Goal: Transaction & Acquisition: Register for event/course

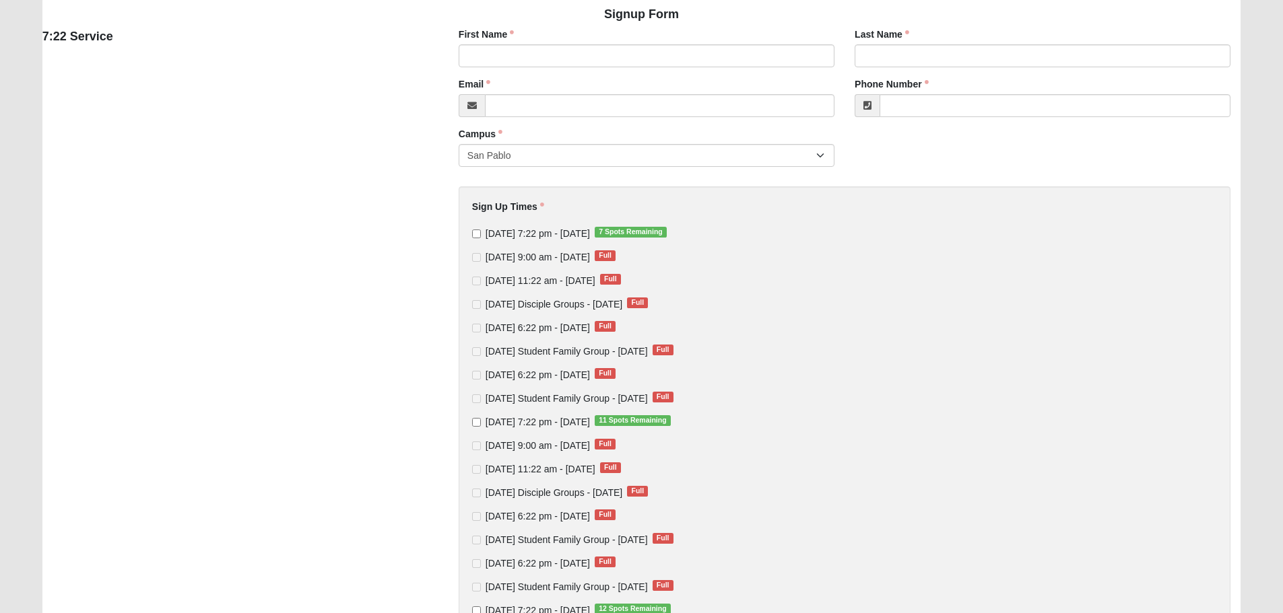
scroll to position [135, 0]
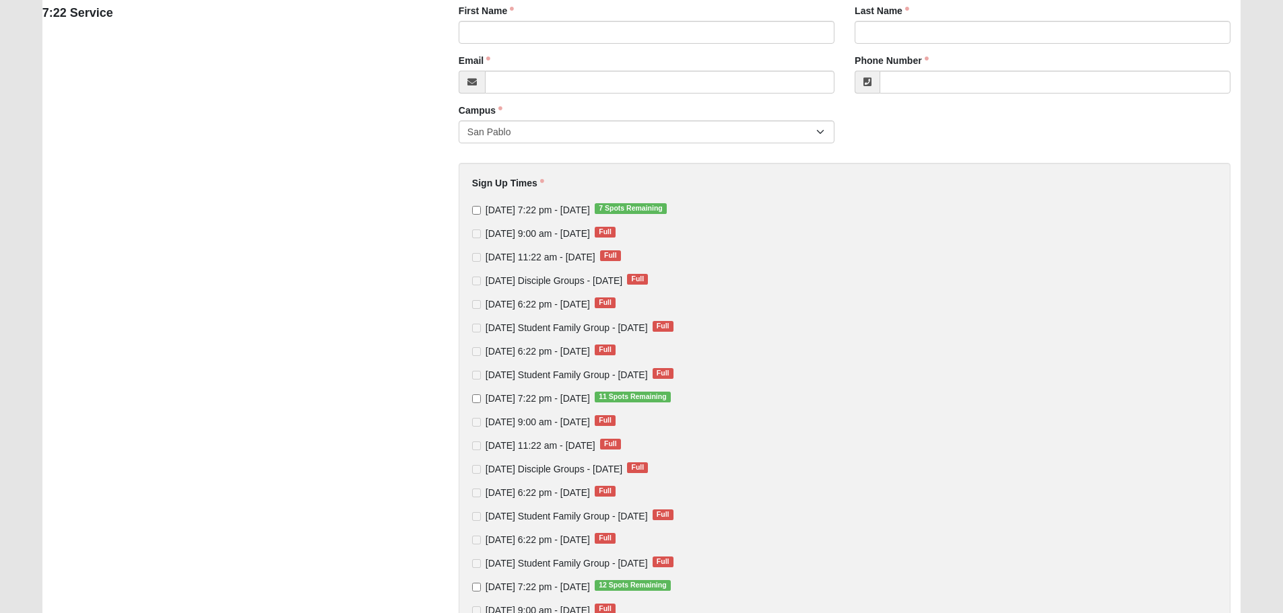
click at [494, 209] on span "[DATE] 7:22 pm - [DATE] 7 Spots Remaining" at bounding box center [537, 210] width 104 height 11
click at [481, 209] on input "Thursday 7:22 pm - Sep 4 2025 7 Spots Remaining" at bounding box center [476, 210] width 9 height 9
checkbox input "true"
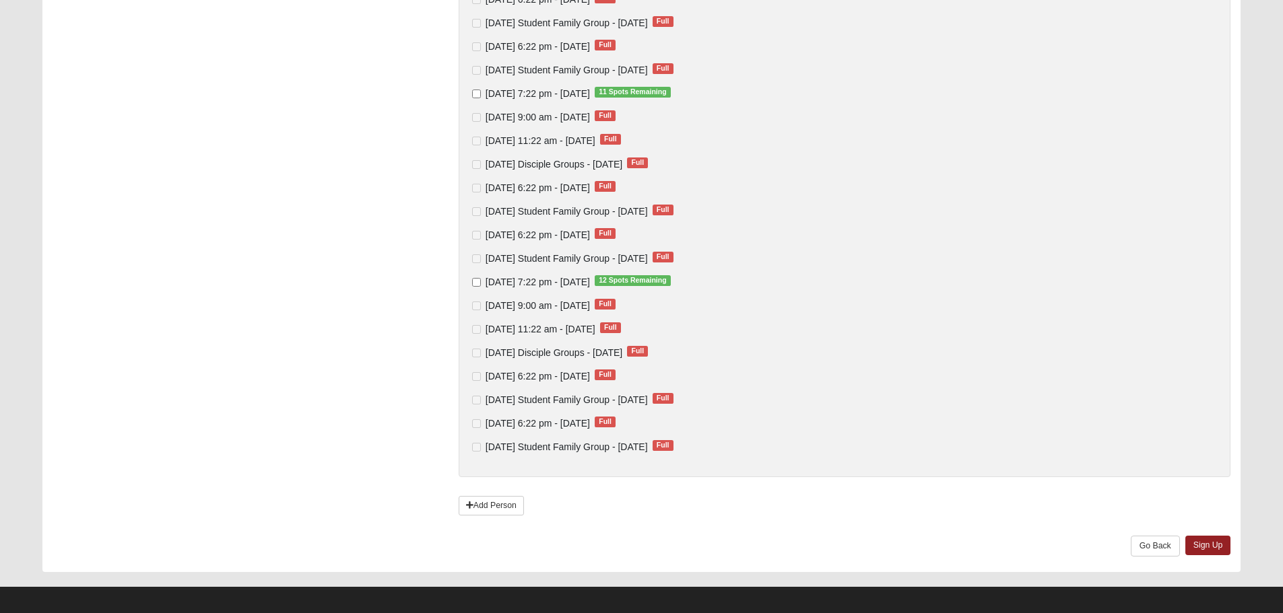
scroll to position [448, 0]
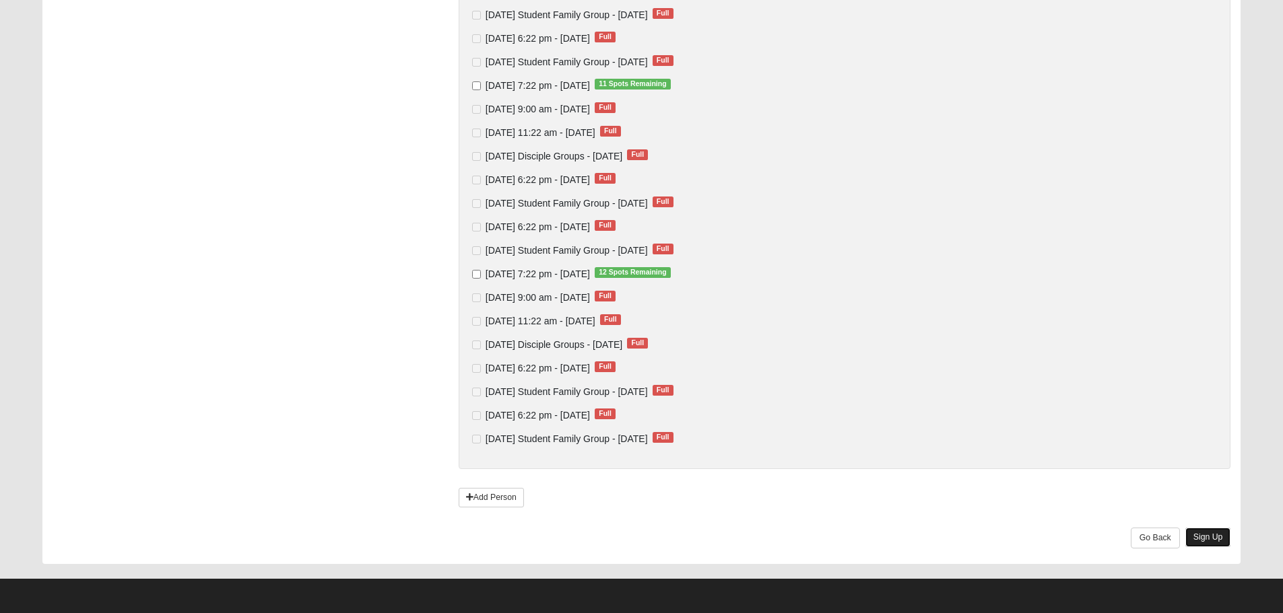
click at [1211, 534] on link "Sign Up" at bounding box center [1208, 538] width 46 height 20
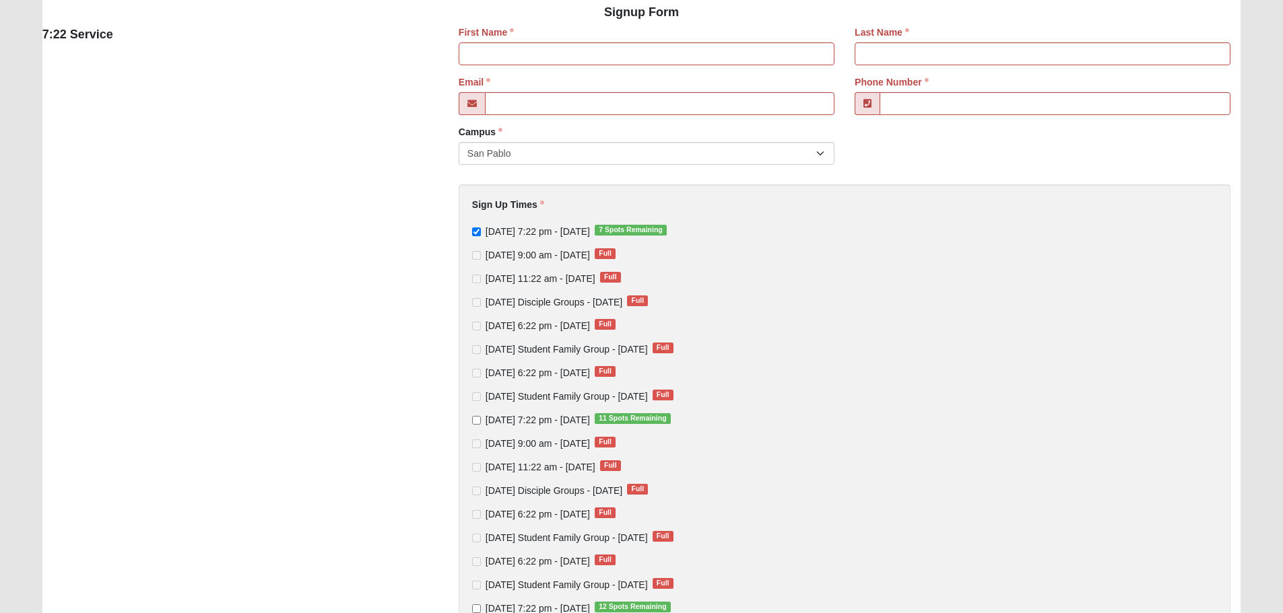
scroll to position [0, 0]
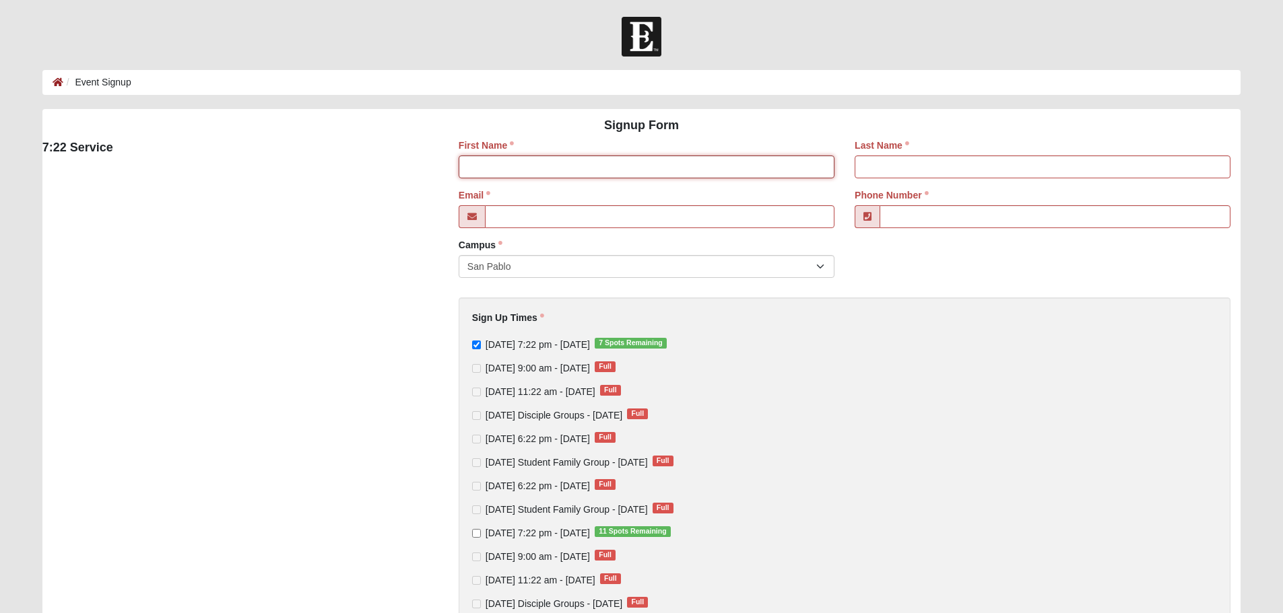
click at [554, 166] on input "First Name" at bounding box center [647, 167] width 376 height 23
type input "Bryant"
type input "Vasquez"
type input "bravalifestyles@gmail.com"
type input "(407) 579-0862"
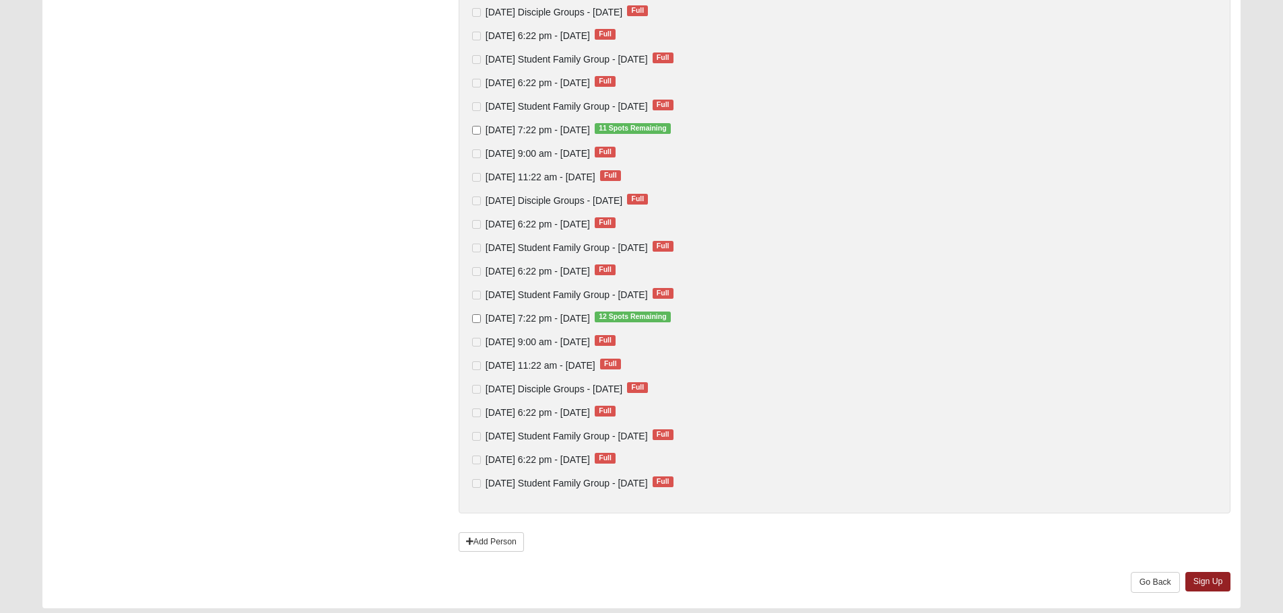
scroll to position [448, 0]
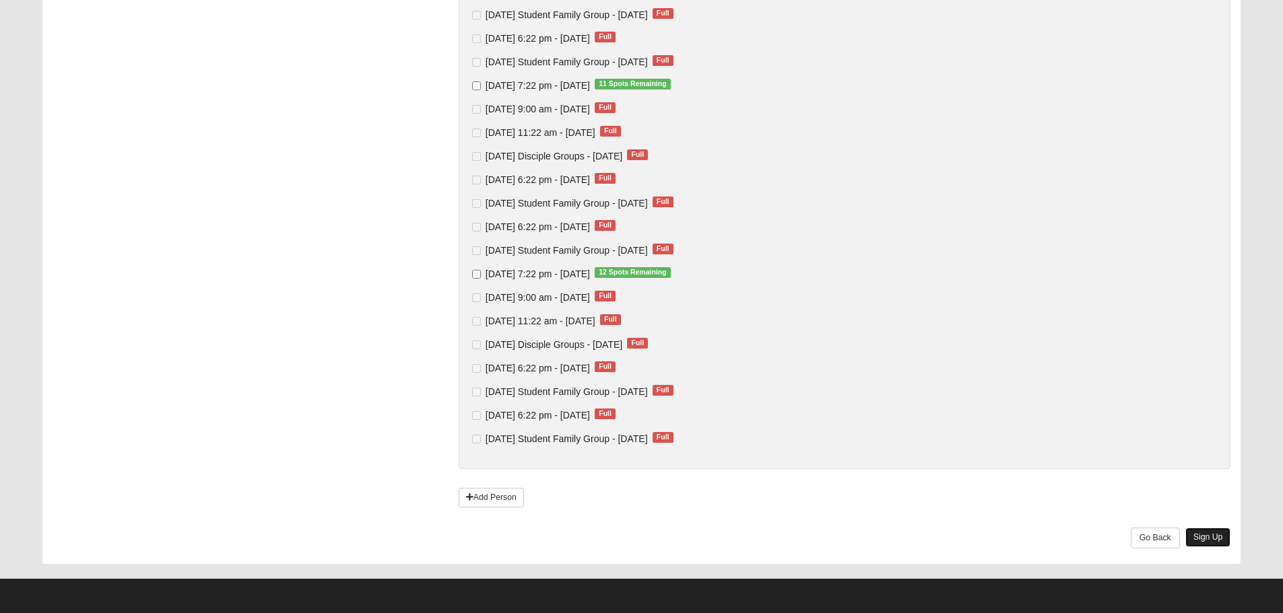
click at [1219, 543] on link "Sign Up" at bounding box center [1208, 538] width 46 height 20
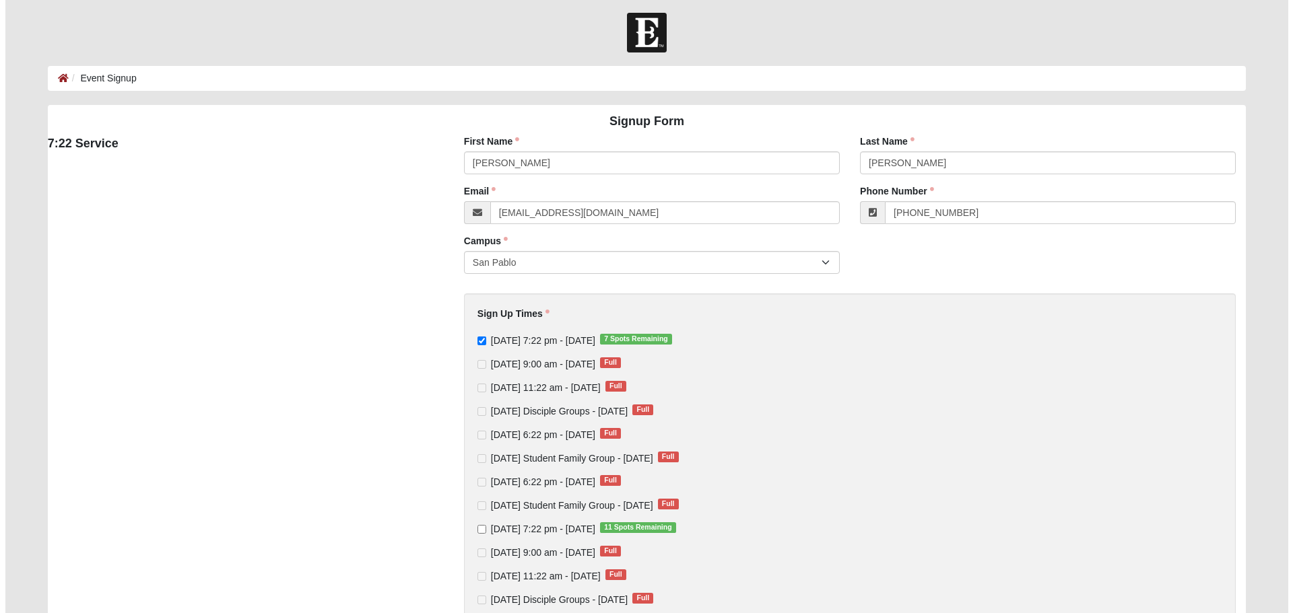
scroll to position [0, 0]
